Goal: Information Seeking & Learning: Compare options

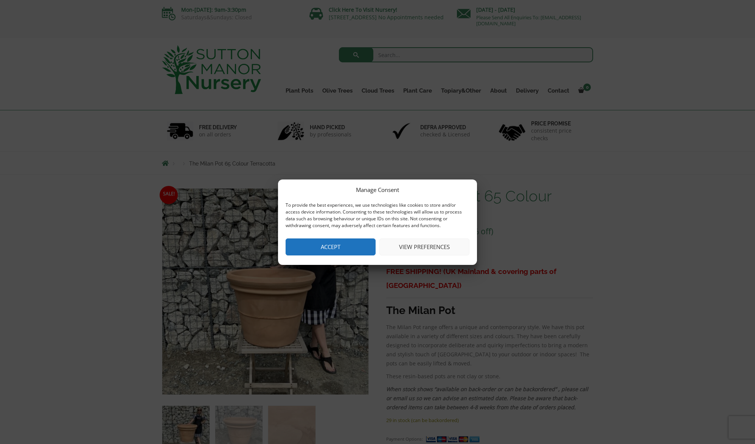
click at [318, 238] on div "Manage Consent To provide the best experiences, we use technologies like cookie…" at bounding box center [377, 222] width 199 height 85
click at [324, 244] on button "Accept" at bounding box center [331, 247] width 90 height 17
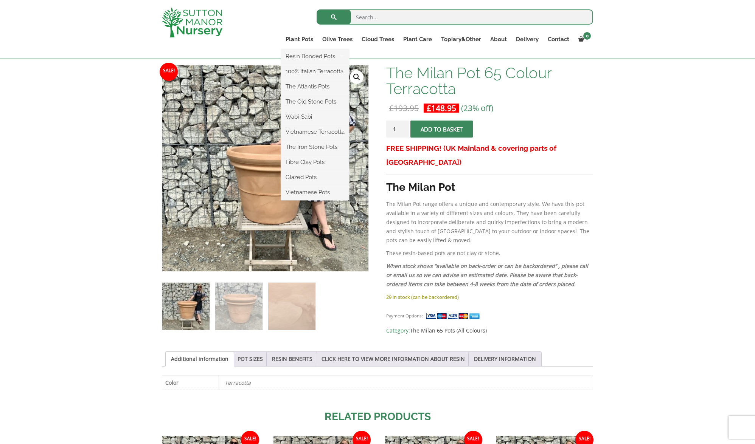
scroll to position [110, 0]
click at [317, 70] on link "100% Italian Terracotta" at bounding box center [315, 71] width 68 height 11
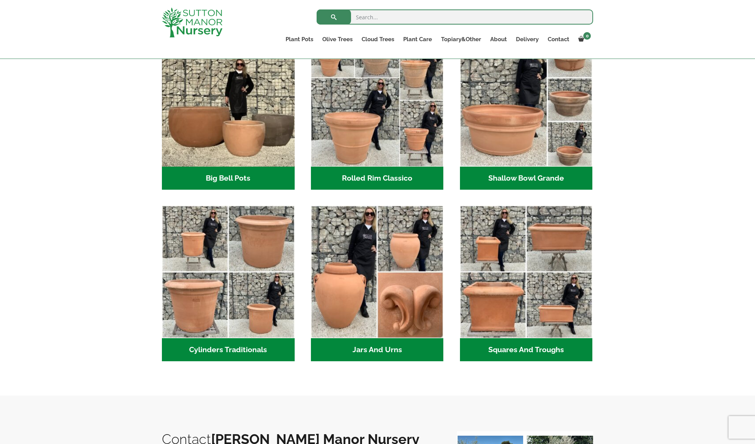
scroll to position [286, 0]
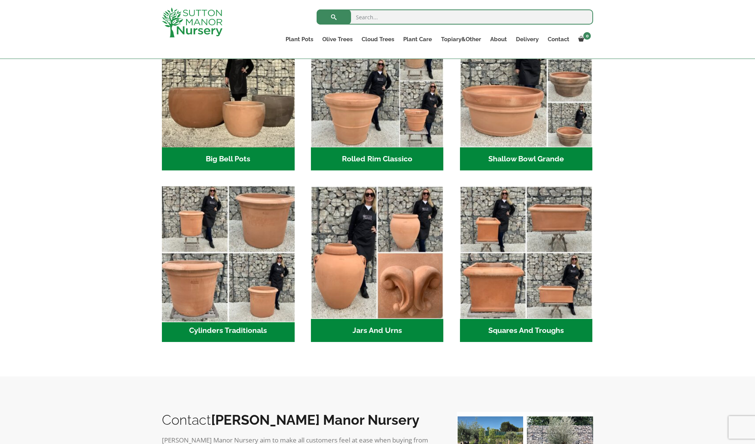
click at [242, 231] on img "Visit product category Cylinders Traditionals" at bounding box center [227, 252] width 139 height 139
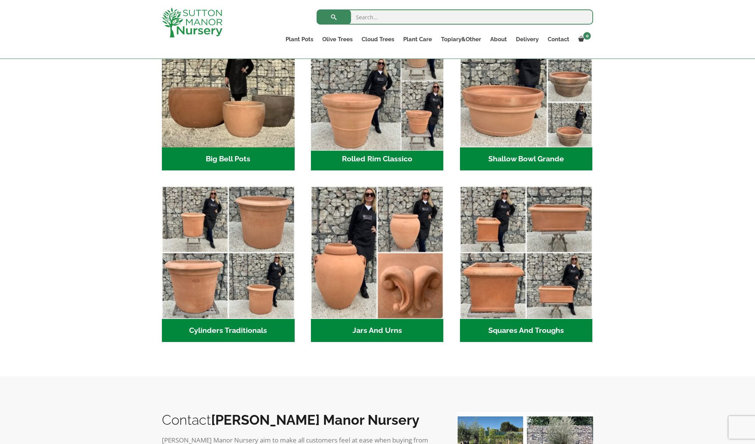
click at [379, 136] on img "Visit product category Rolled Rim Classico" at bounding box center [377, 80] width 139 height 139
